Goal: Use online tool/utility: Utilize a website feature to perform a specific function

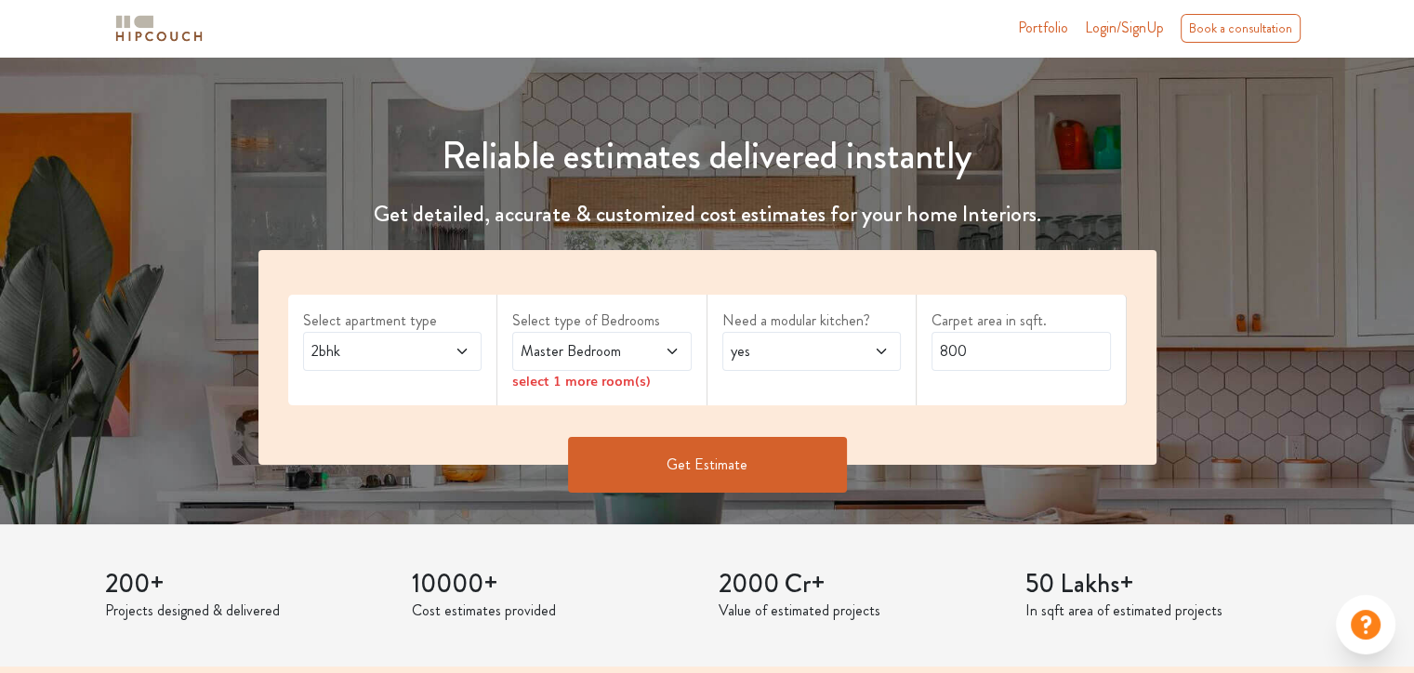
scroll to position [186, 0]
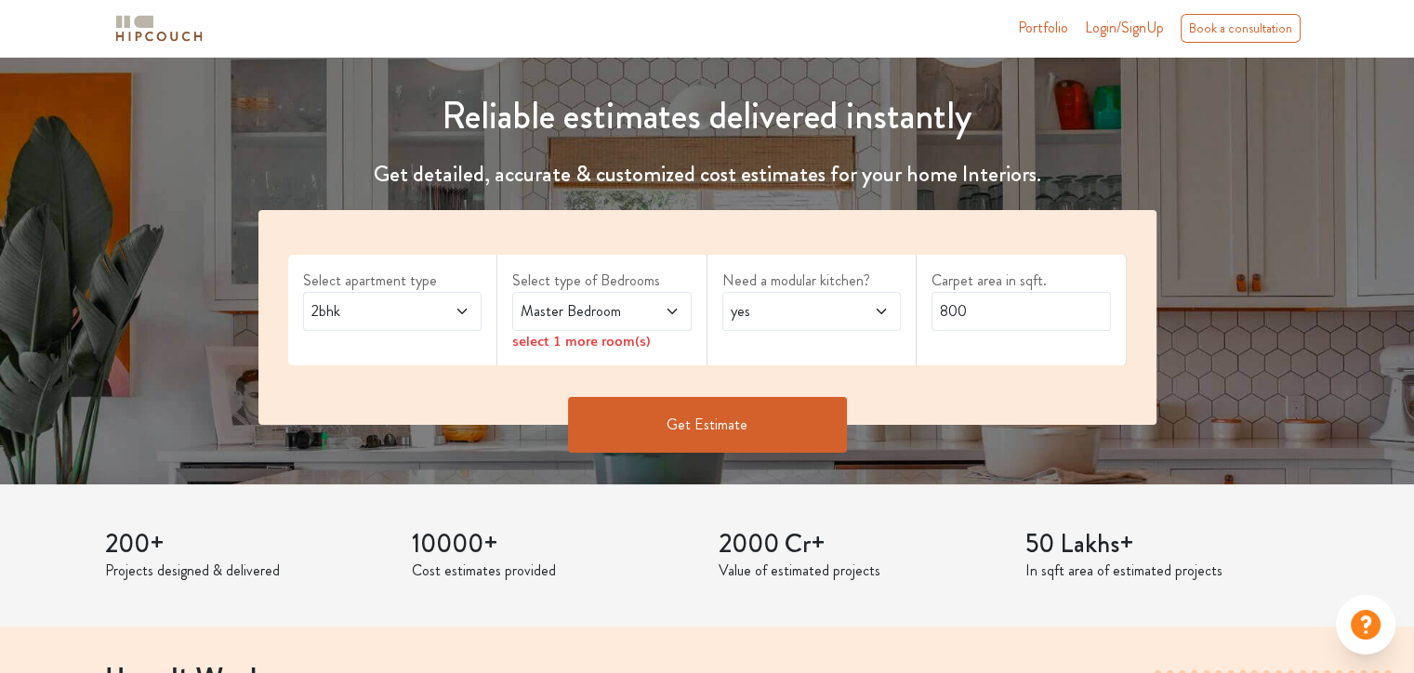
click at [461, 313] on icon at bounding box center [462, 311] width 15 height 15
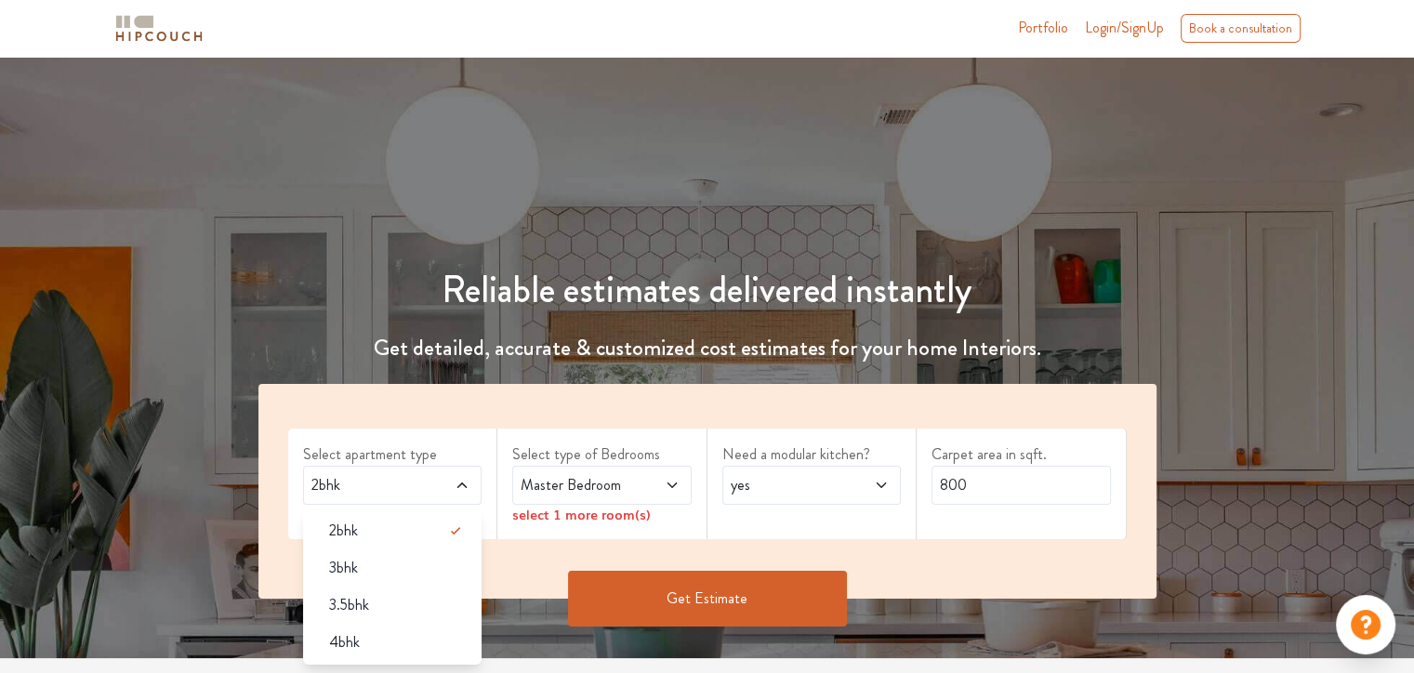
scroll to position [0, 0]
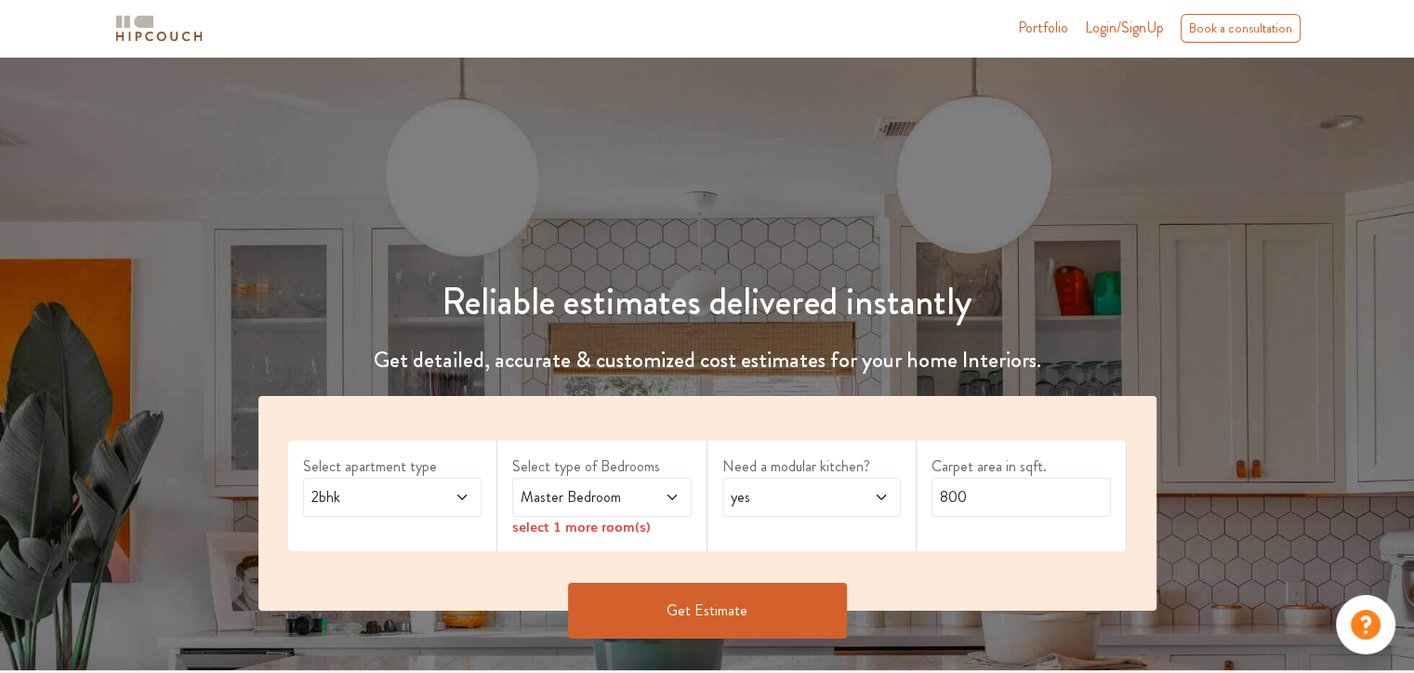
click at [623, 266] on div "Reliable estimates delivered instantly Get detailed, accurate & customized cost…" at bounding box center [707, 450] width 943 height 431
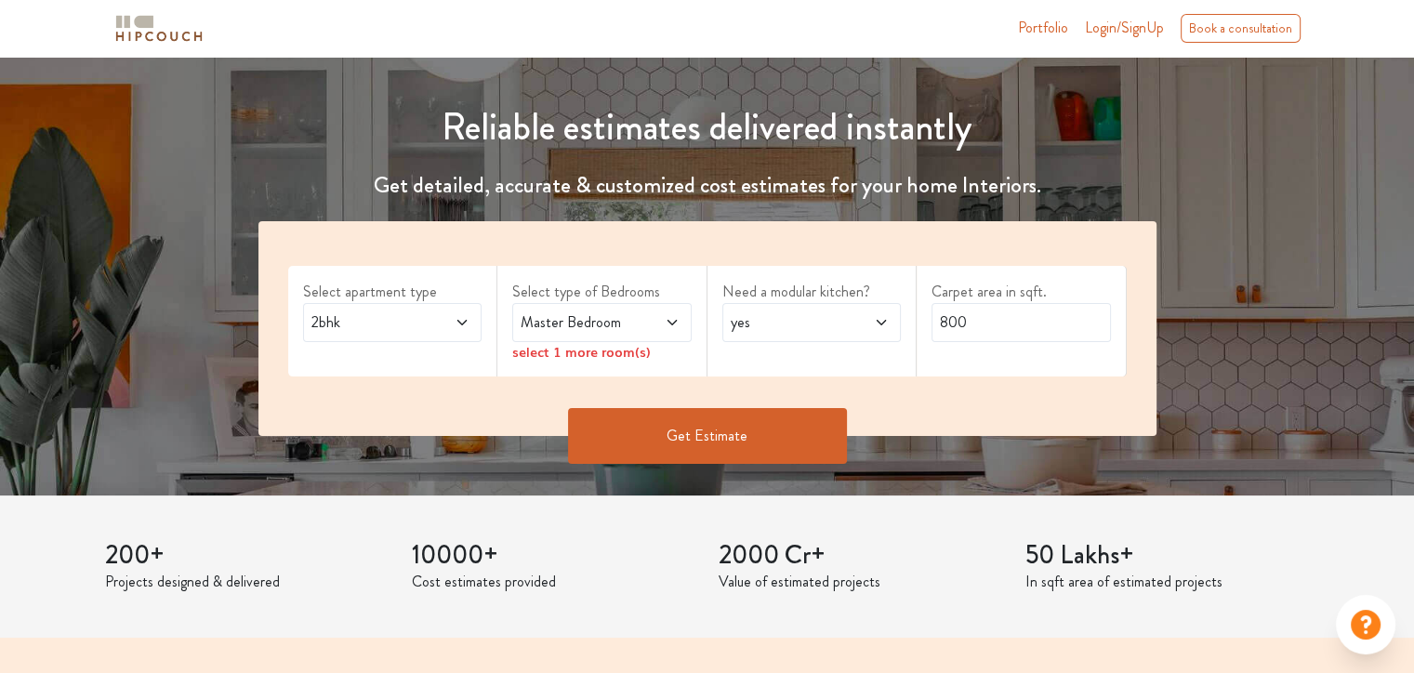
scroll to position [186, 0]
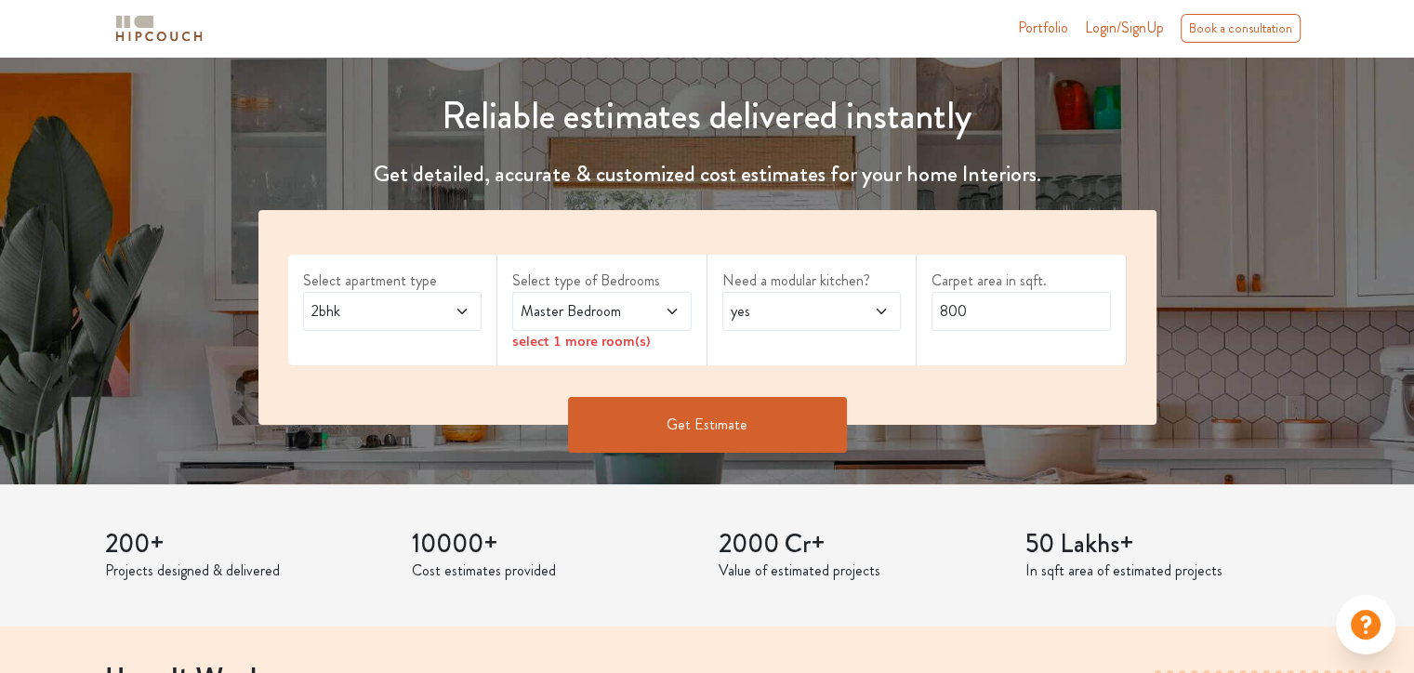
drag, startPoint x: 483, startPoint y: 295, endPoint x: 469, endPoint y: 312, distance: 22.5
click at [482, 297] on div "Select apartment type 2bhk" at bounding box center [393, 310] width 210 height 111
click at [463, 322] on div "2bhk" at bounding box center [392, 311] width 179 height 39
click at [517, 205] on div "Reliable estimates delivered instantly Get detailed, accurate & customized cost…" at bounding box center [707, 264] width 943 height 431
click at [577, 309] on span "Master Bedroom" at bounding box center [578, 311] width 122 height 22
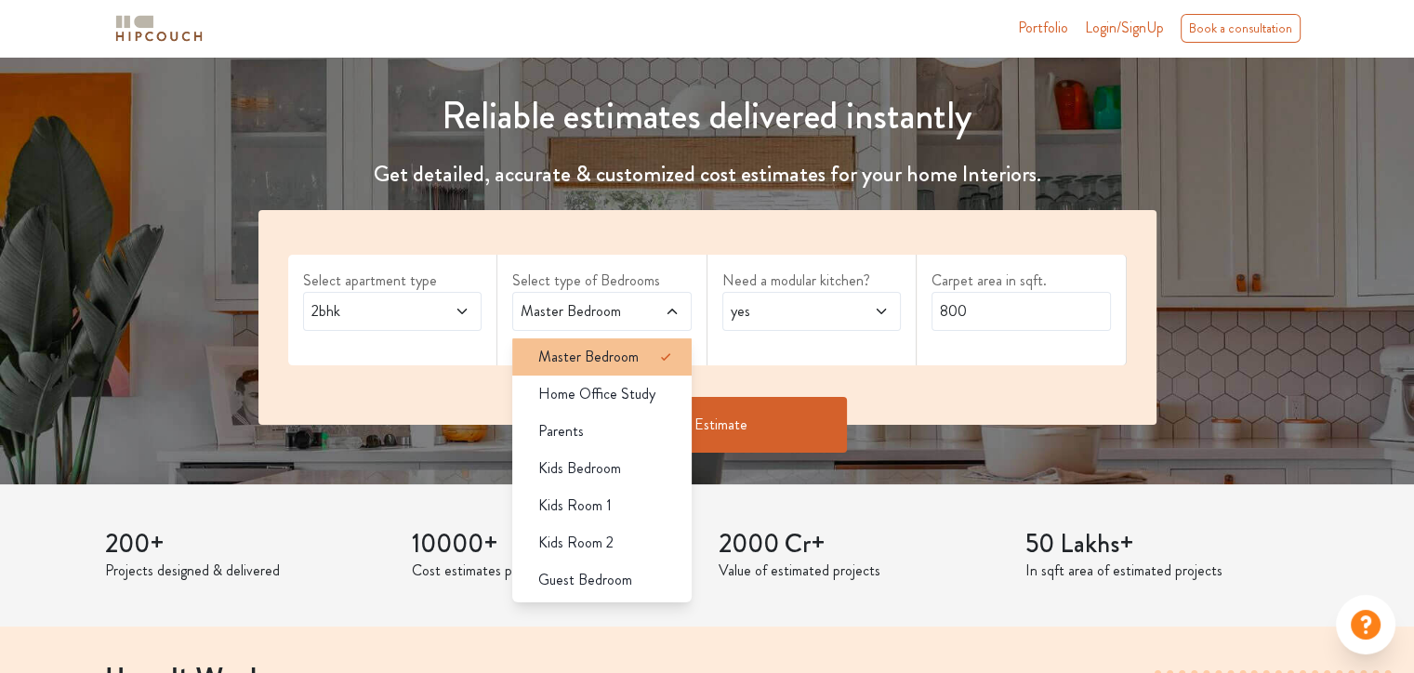
click at [625, 354] on span "Master Bedroom" at bounding box center [588, 357] width 100 height 22
click at [655, 344] on span at bounding box center [672, 356] width 37 height 37
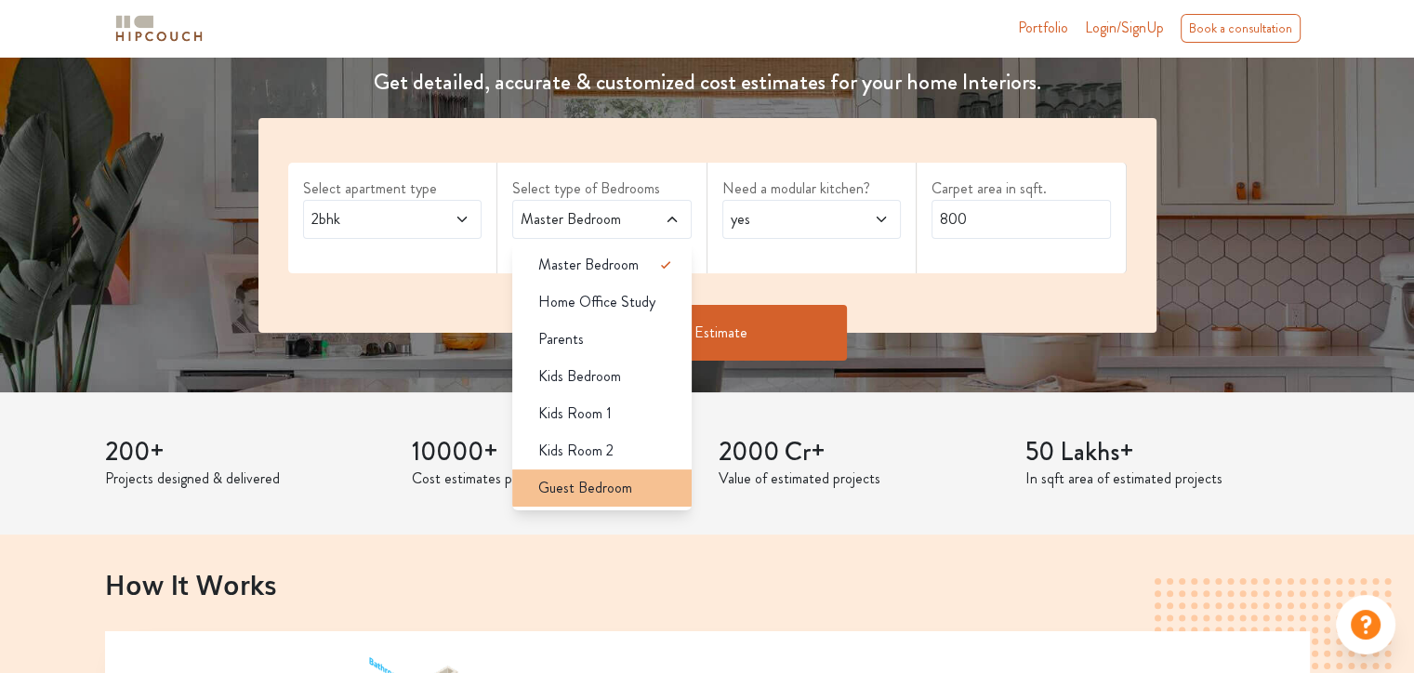
scroll to position [279, 0]
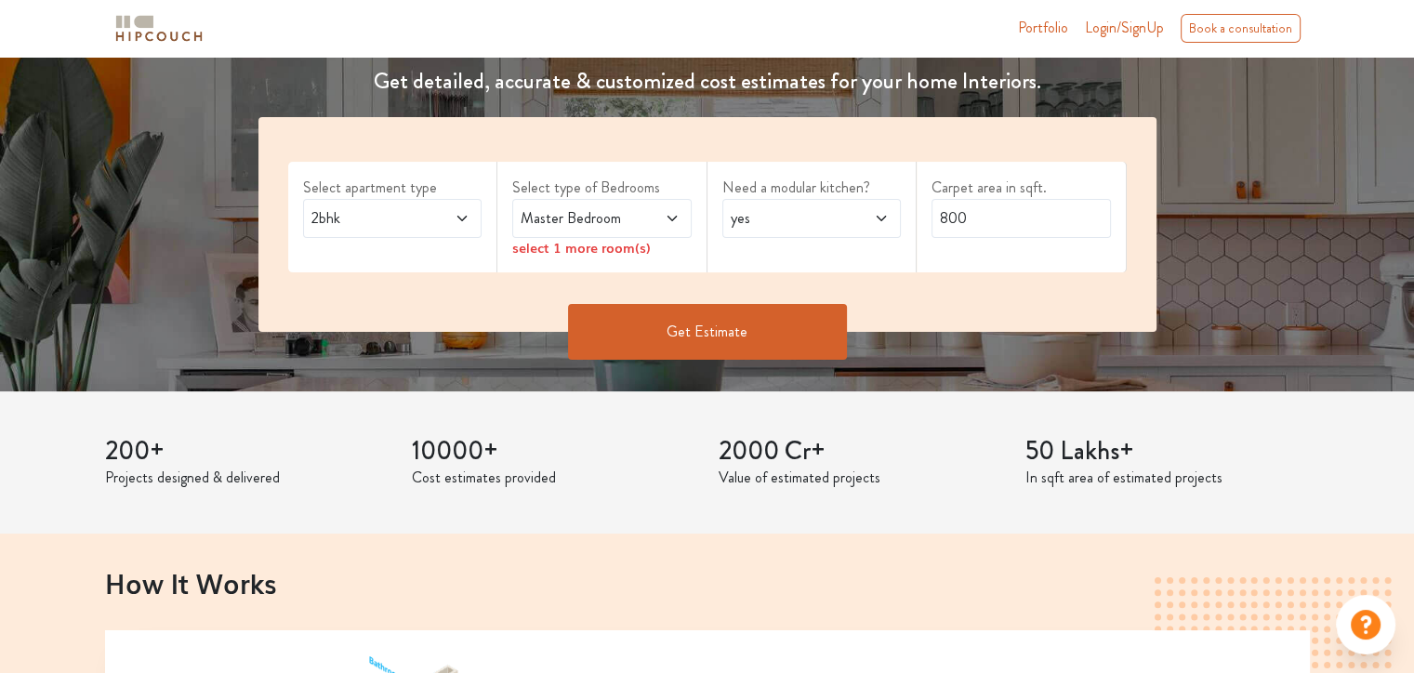
click at [874, 216] on icon at bounding box center [881, 218] width 15 height 15
click at [987, 217] on input "800" at bounding box center [1020, 218] width 179 height 39
type input "8"
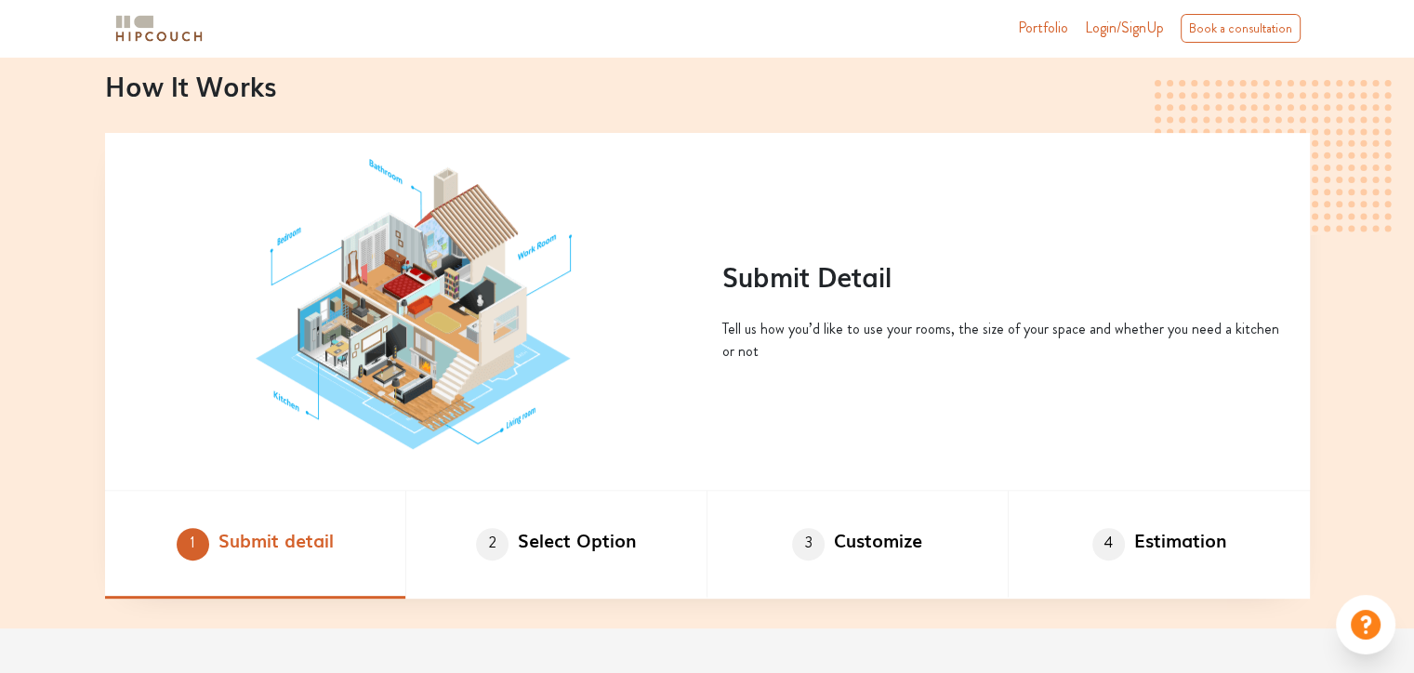
scroll to position [558, 0]
